Goal: Find contact information: Find contact information

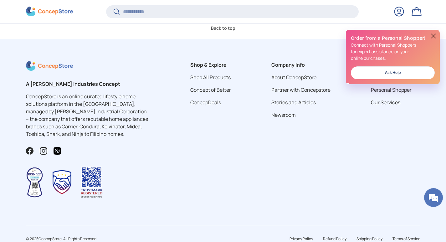
scroll to position [2211, 0]
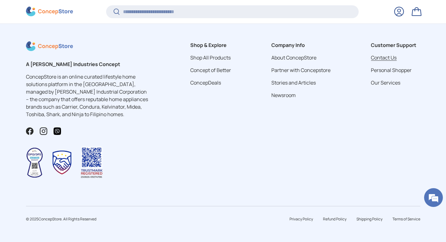
click at [375, 57] on link "Contact Us" at bounding box center [384, 57] width 26 height 7
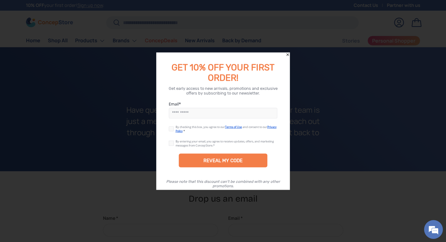
click at [287, 53] on icon "Close" at bounding box center [288, 54] width 4 height 4
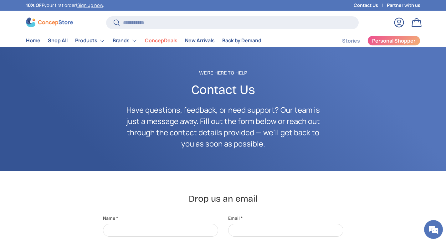
click at [364, 5] on link "Contact Us" at bounding box center [370, 5] width 33 height 7
